Goal: Communication & Community: Answer question/provide support

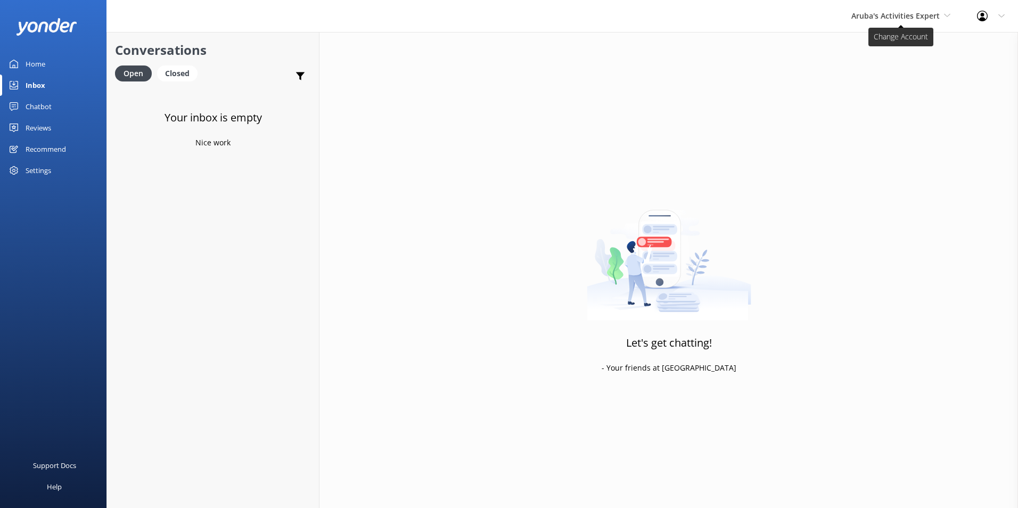
click at [882, 11] on span "Aruba's Activities Expert" at bounding box center [896, 16] width 88 height 10
click at [921, 11] on span "Aruba's Activities Expert" at bounding box center [896, 16] width 88 height 10
click at [885, 94] on link "The Captain" at bounding box center [891, 96] width 107 height 26
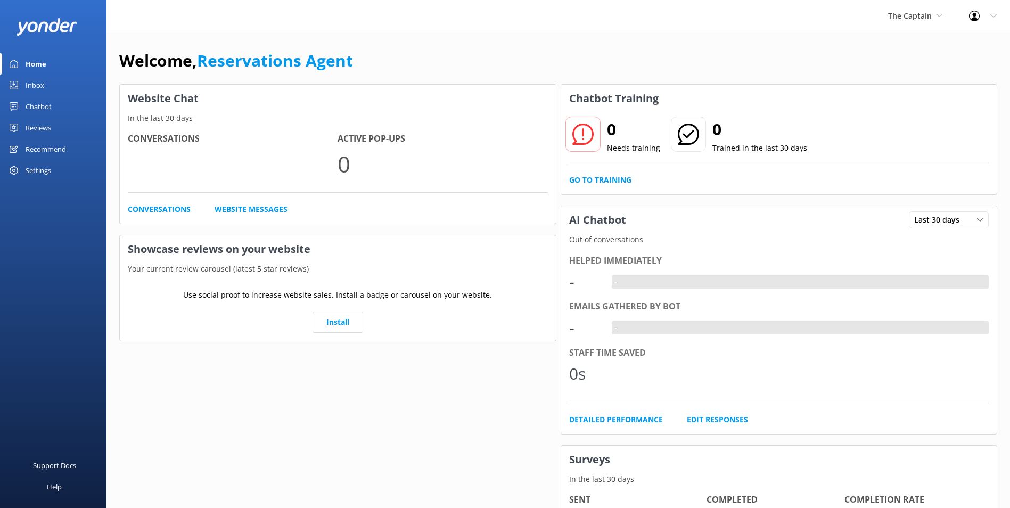
click at [46, 81] on link "Inbox" at bounding box center [53, 85] width 107 height 21
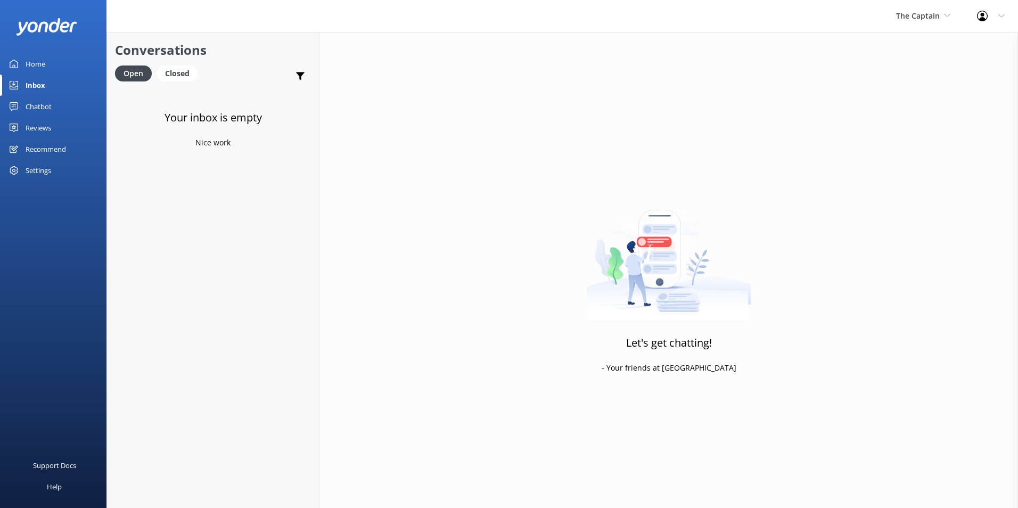
click at [46, 85] on link "Inbox" at bounding box center [53, 85] width 107 height 21
click at [939, 14] on span "The Captain" at bounding box center [918, 16] width 44 height 10
click at [908, 62] on link "Aruba's Activities Expert" at bounding box center [936, 71] width 107 height 26
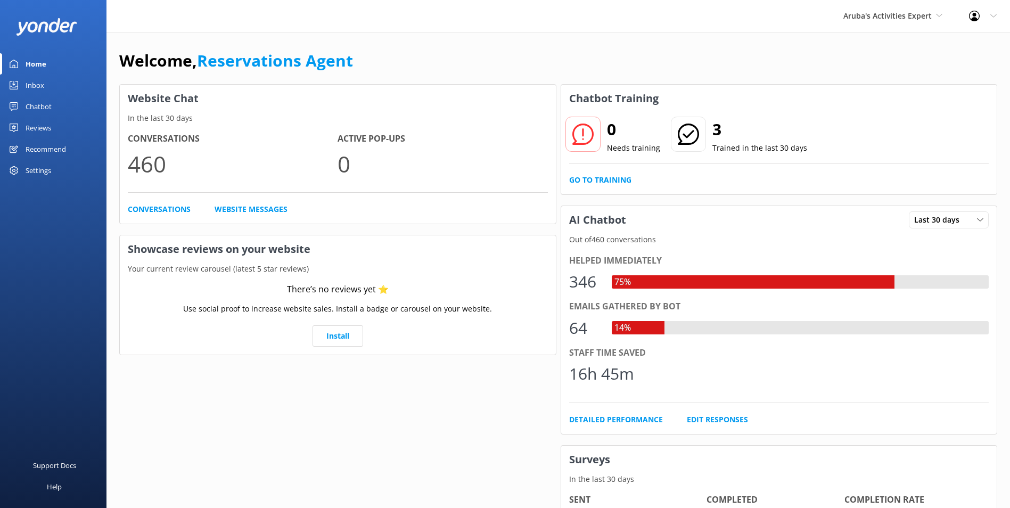
click at [45, 84] on link "Inbox" at bounding box center [53, 85] width 107 height 21
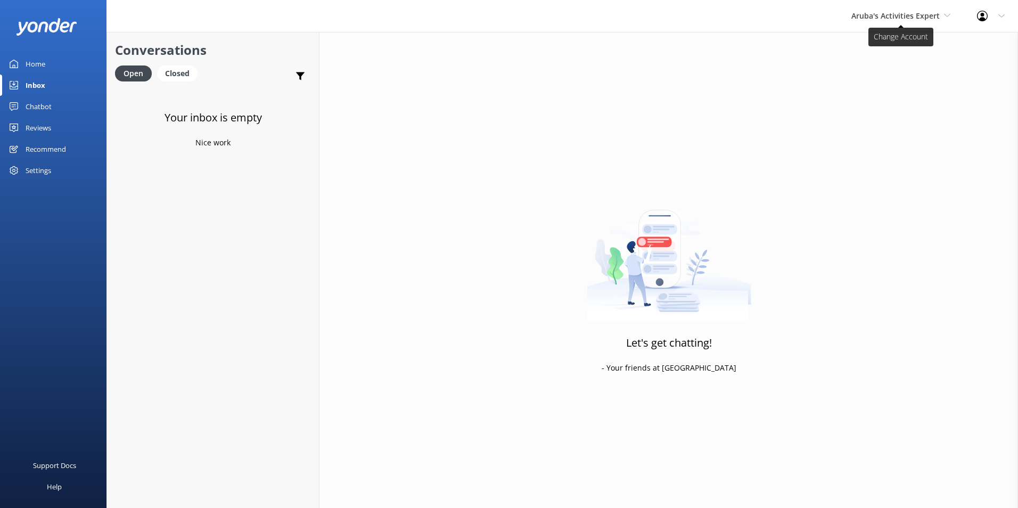
click at [910, 11] on span "Aruba's Activities Expert" at bounding box center [896, 16] width 88 height 10
click at [883, 96] on link "The Captain" at bounding box center [891, 96] width 107 height 26
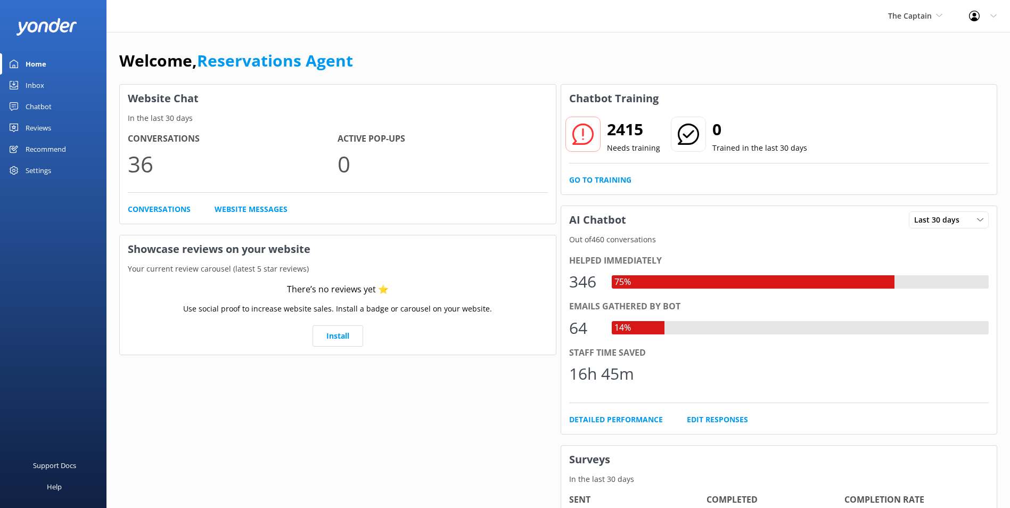
click at [47, 84] on link "Inbox" at bounding box center [53, 85] width 107 height 21
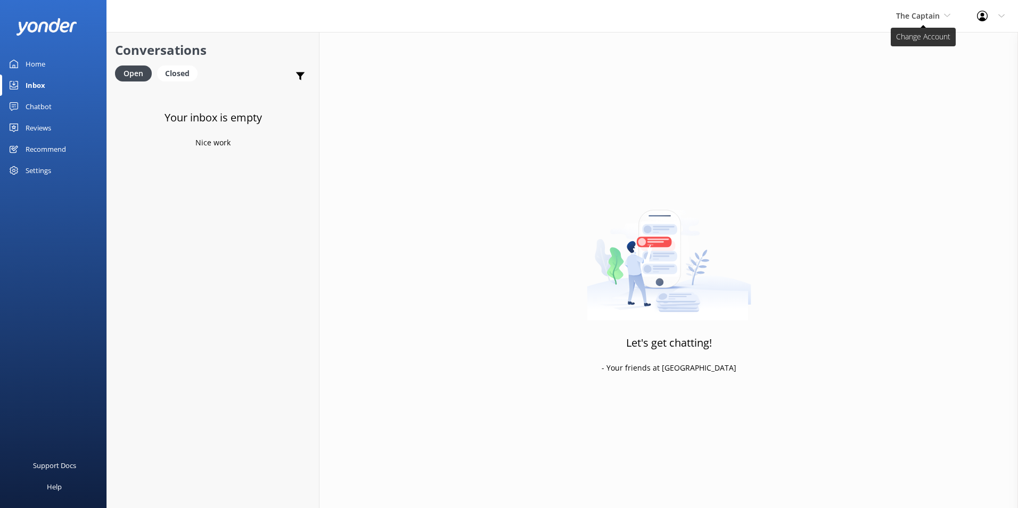
click at [921, 18] on span "The Captain" at bounding box center [918, 16] width 44 height 10
click at [917, 42] on link "De [GEOGRAPHIC_DATA]" at bounding box center [936, 45] width 107 height 26
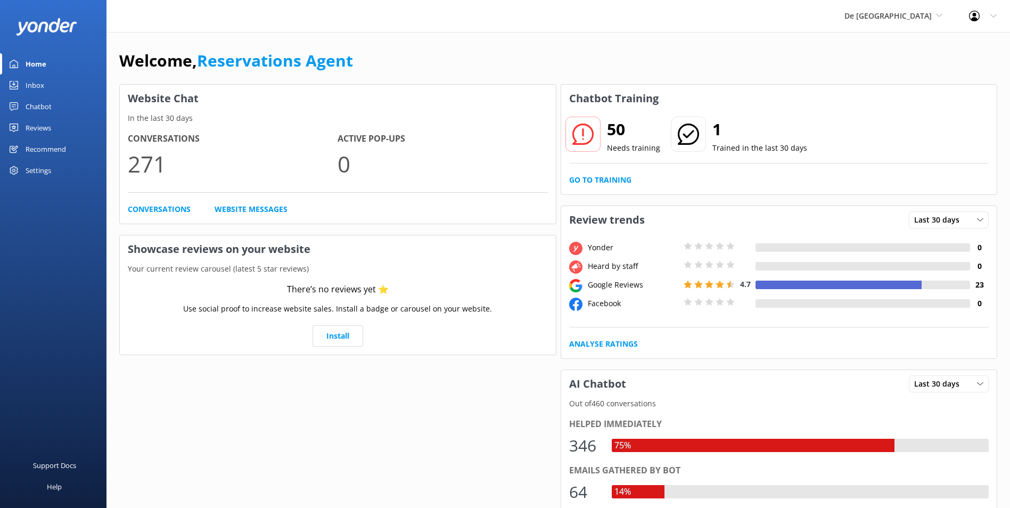
click at [48, 86] on link "Inbox" at bounding box center [53, 85] width 107 height 21
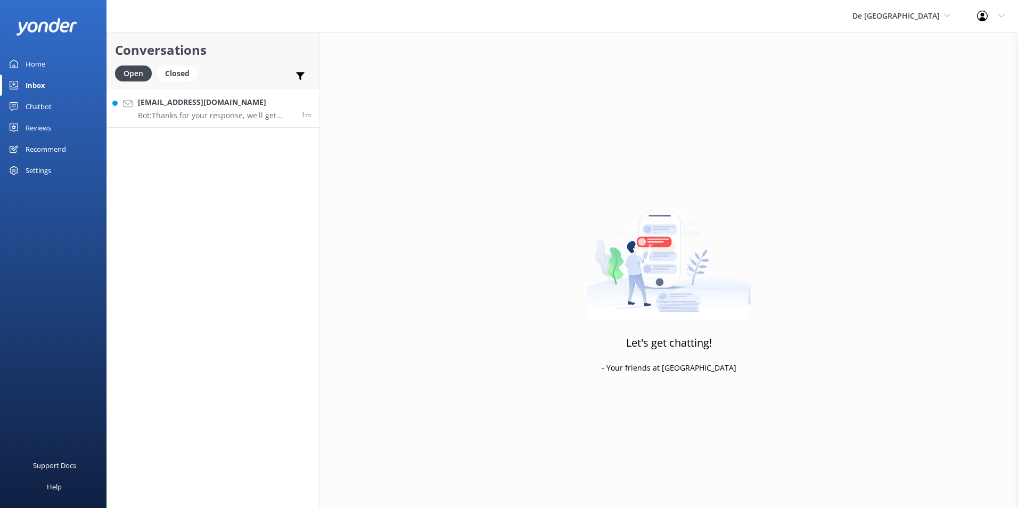
click at [238, 118] on p "Bot: Thanks for your response, we'll get back to you as soon as we can during o…" at bounding box center [216, 116] width 156 height 10
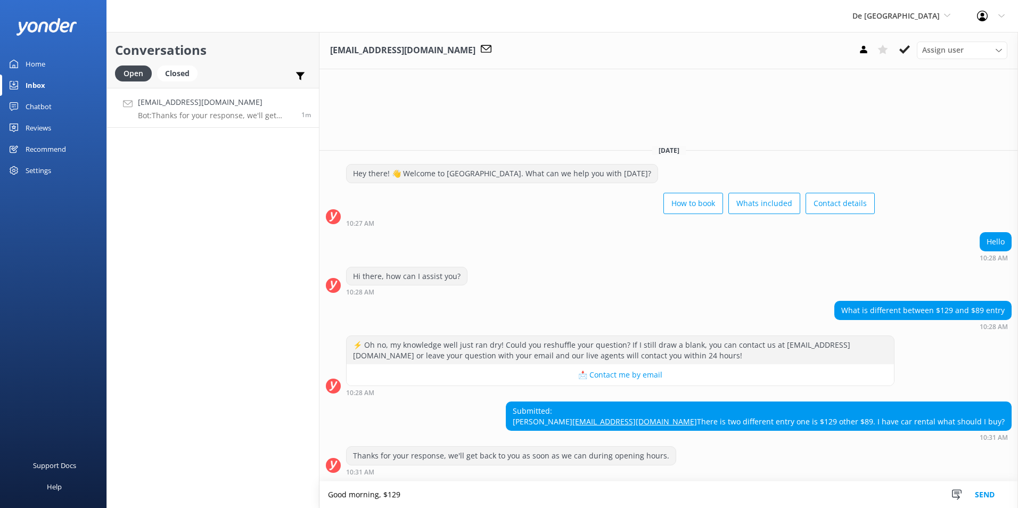
type textarea "Good morning, $129"
click at [328, 494] on textarea "price for adult and $89 is child price" at bounding box center [669, 494] width 699 height 27
click at [562, 492] on textarea "Good morning, $129 price for adult and $89 is child price" at bounding box center [669, 494] width 699 height 27
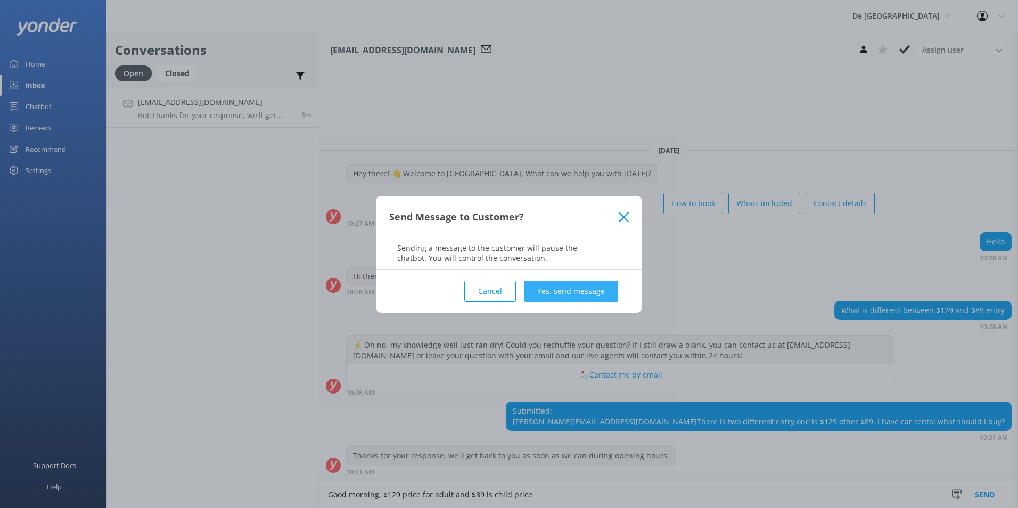
type textarea "Good morning, $129 price for adult and $89 is child price"
click at [576, 287] on button "Yes, send message" at bounding box center [571, 291] width 94 height 21
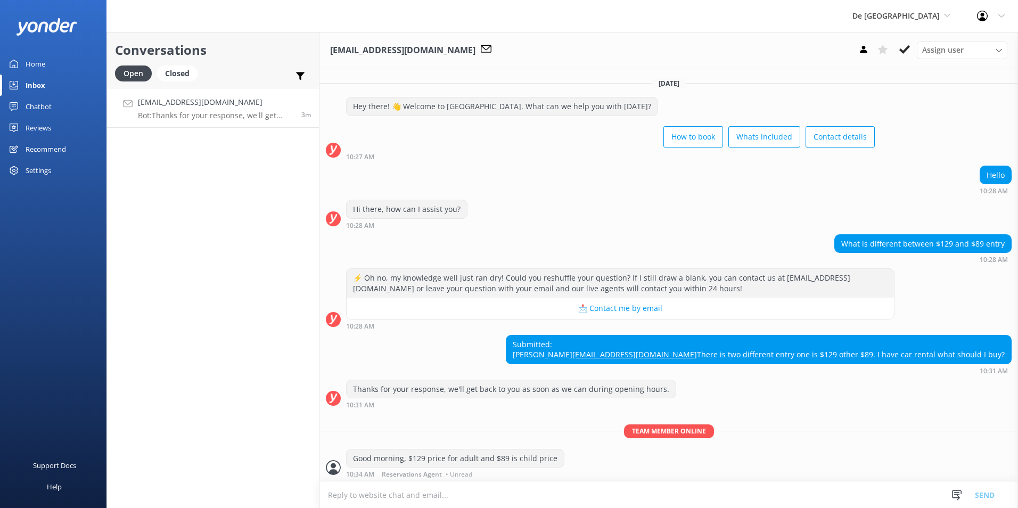
scroll to position [22, 0]
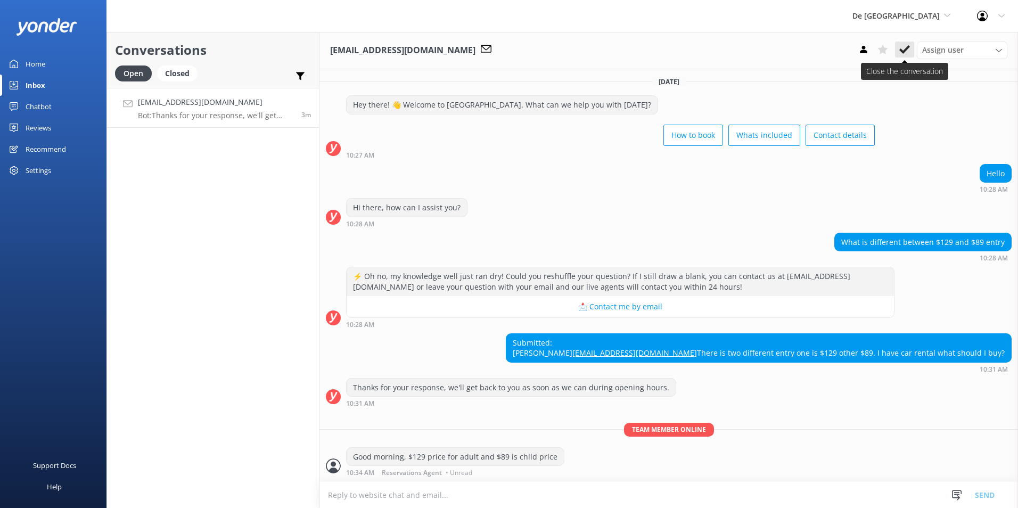
click at [907, 47] on icon at bounding box center [905, 49] width 11 height 11
